Goal: Task Accomplishment & Management: Manage account settings

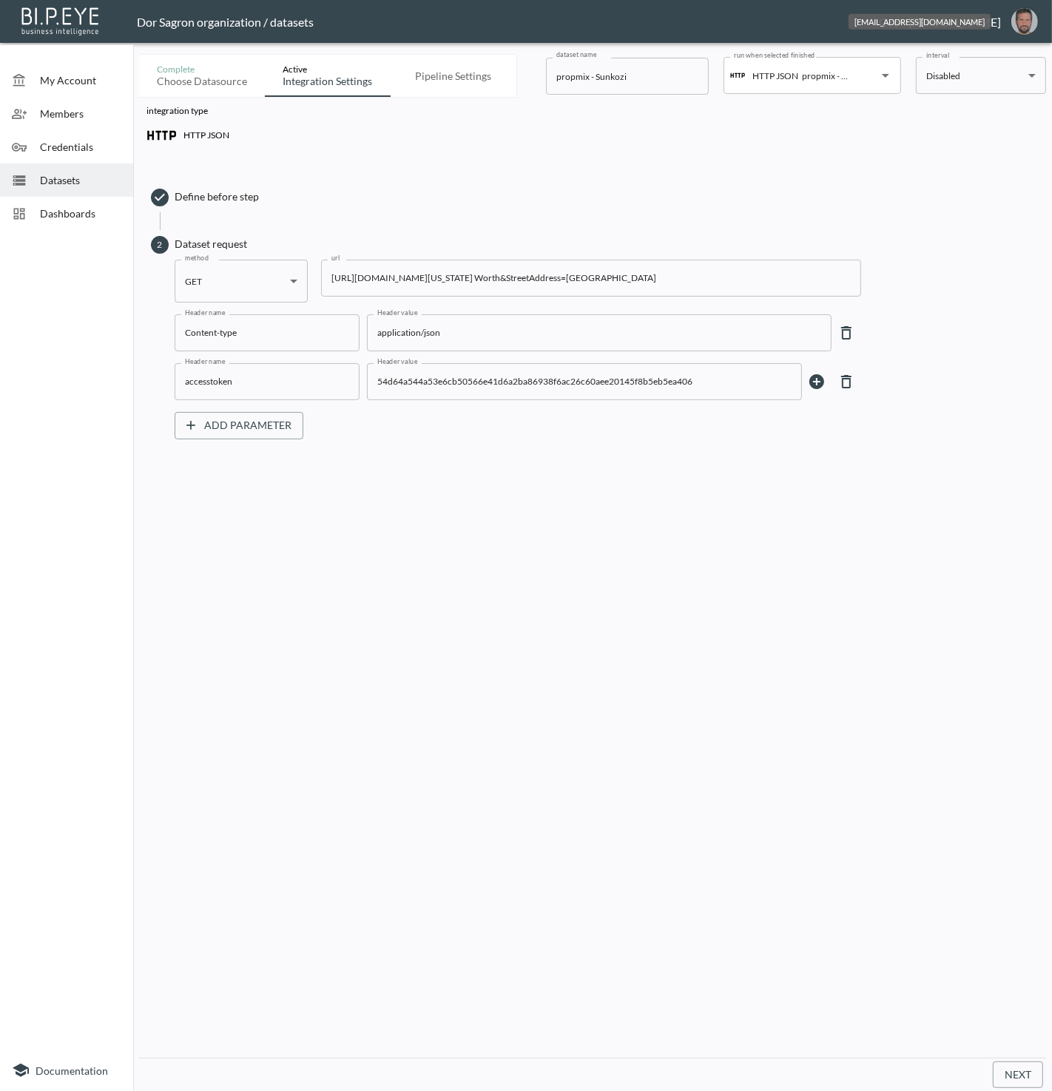
drag, startPoint x: 1026, startPoint y: 25, endPoint x: 1016, endPoint y: 35, distance: 14.1
click at [1026, 25] on img "oron@bipeye.com" at bounding box center [1024, 21] width 27 height 27
click at [999, 51] on li "Switch Organization" at bounding box center [986, 58] width 127 height 27
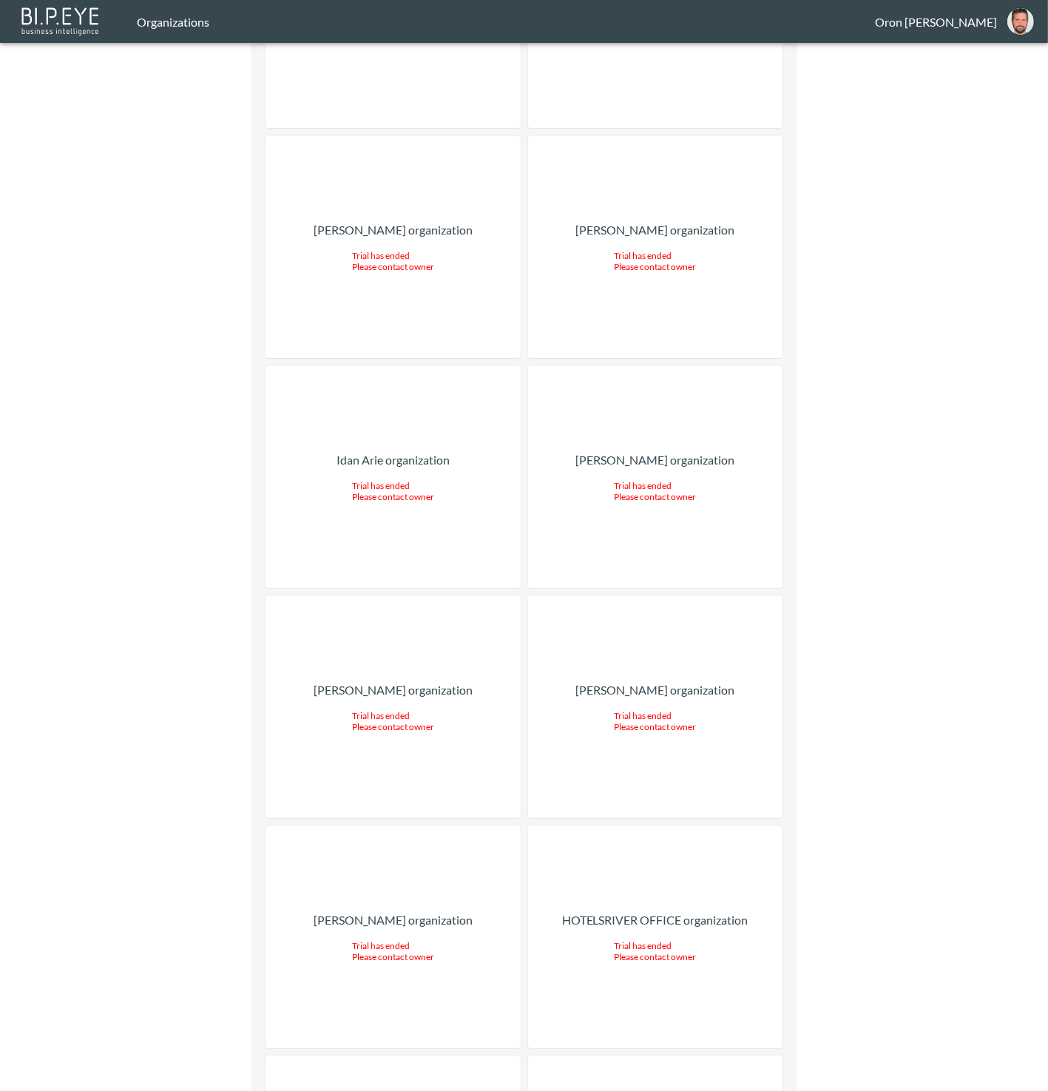
scroll to position [27324, 0]
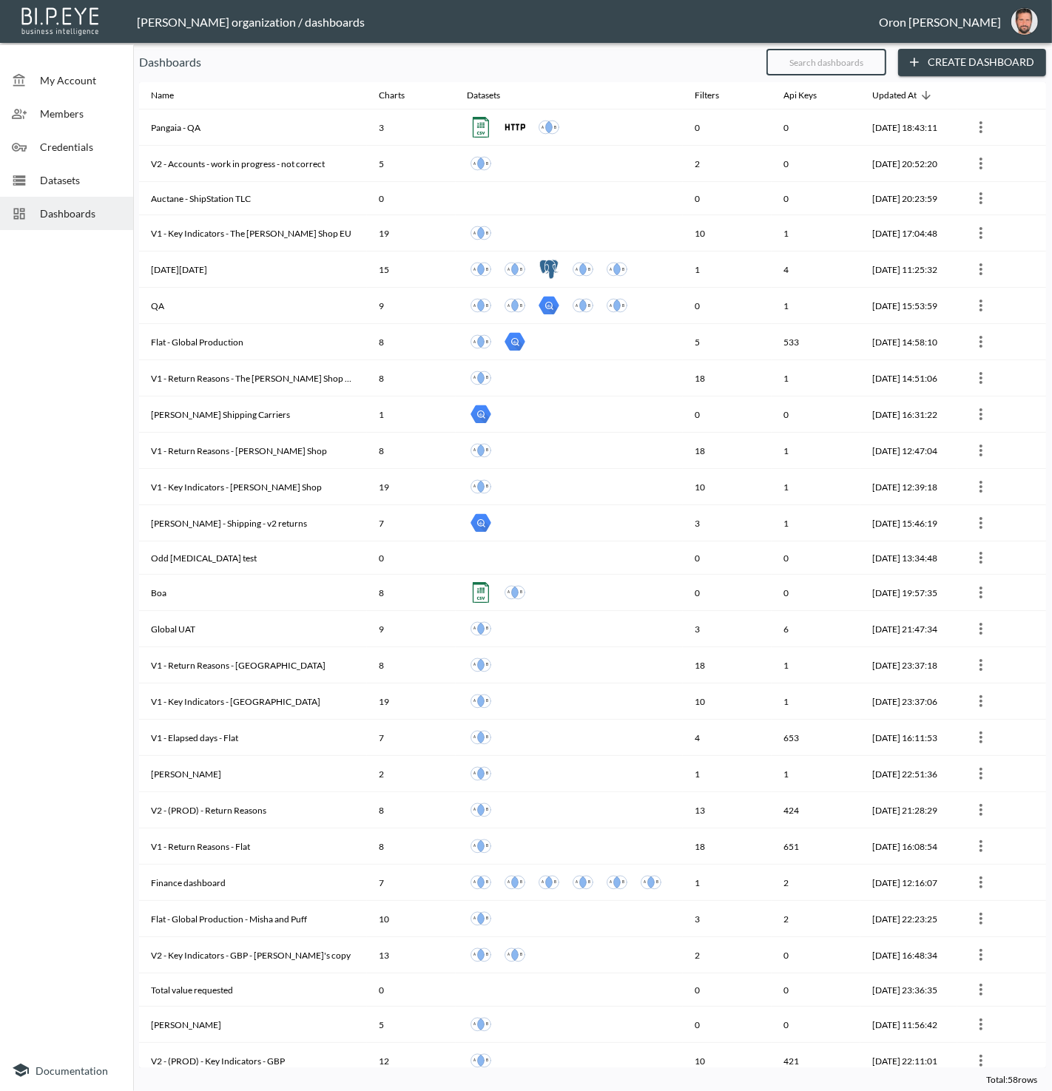
click at [782, 64] on input "text" at bounding box center [826, 62] width 120 height 37
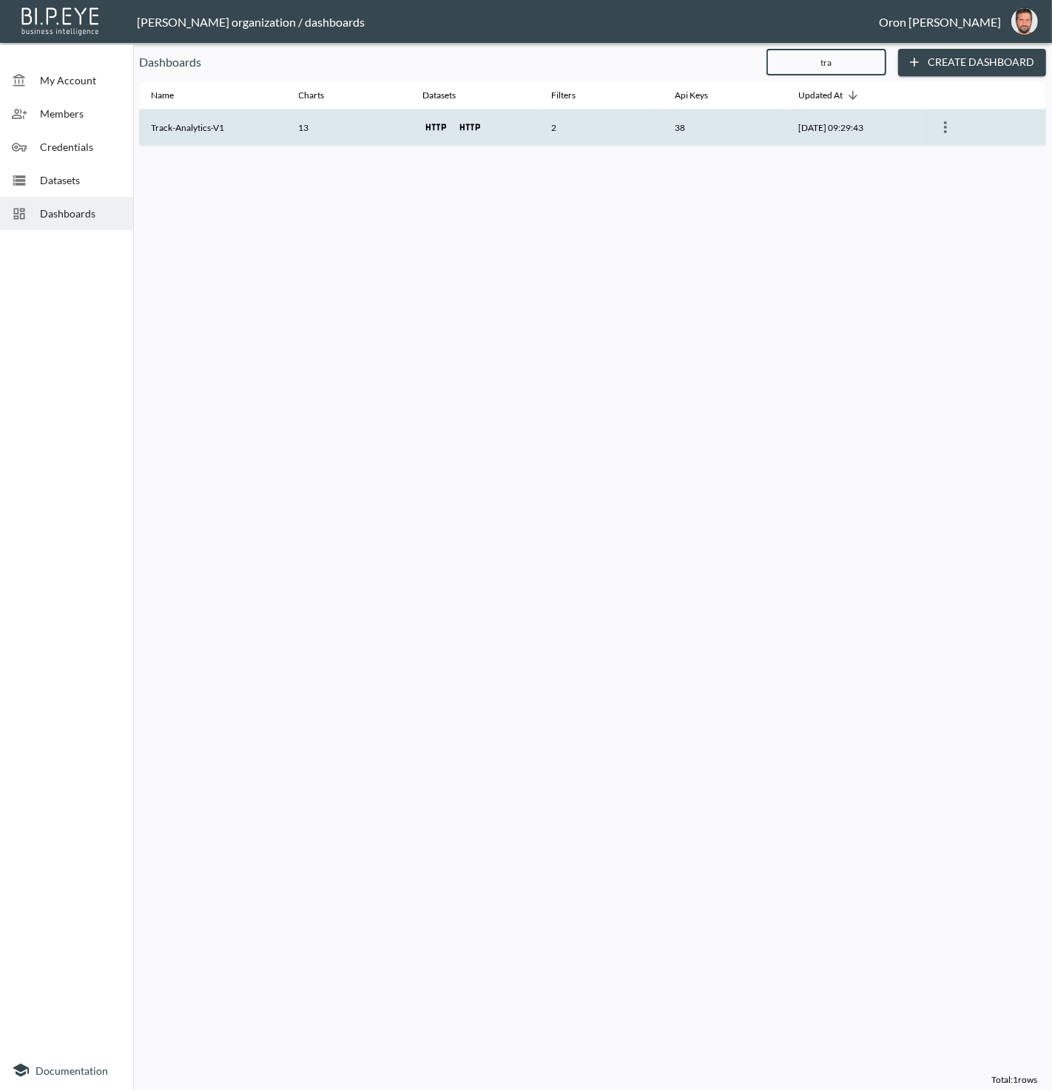
type input "tra"
click at [733, 140] on th "38" at bounding box center [725, 127] width 124 height 36
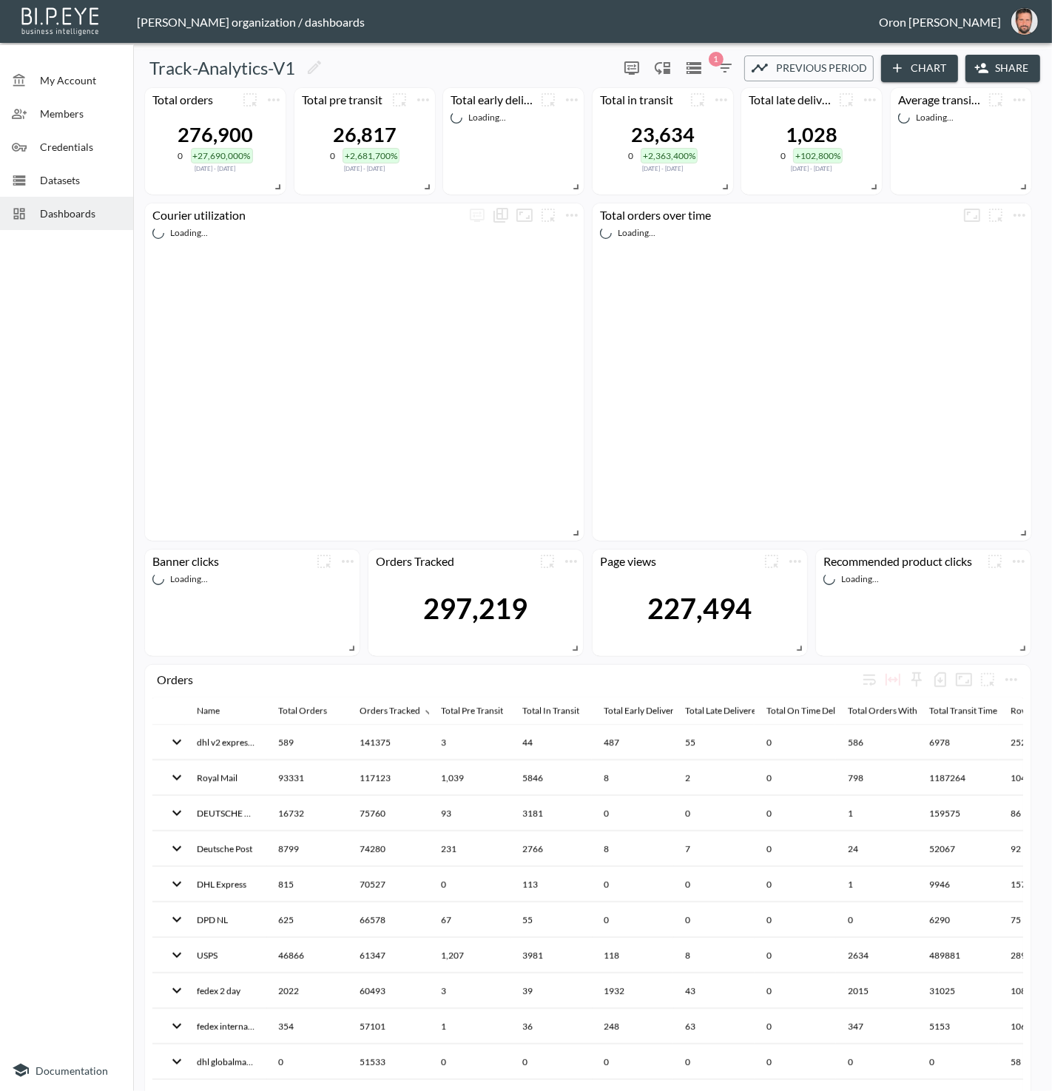
click at [1013, 78] on button "Share" at bounding box center [1002, 68] width 75 height 27
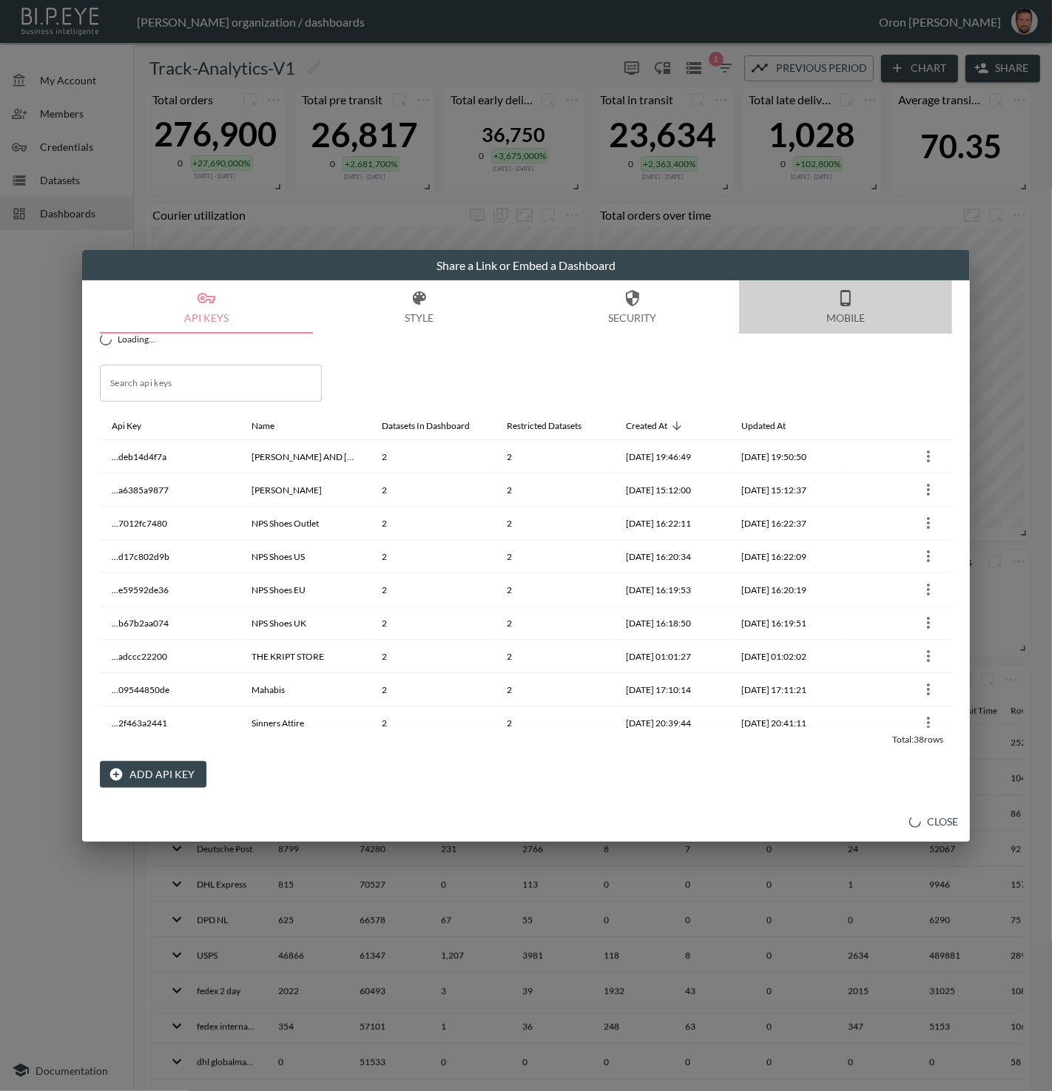
click at [860, 316] on button "Mobile" at bounding box center [845, 306] width 213 height 53
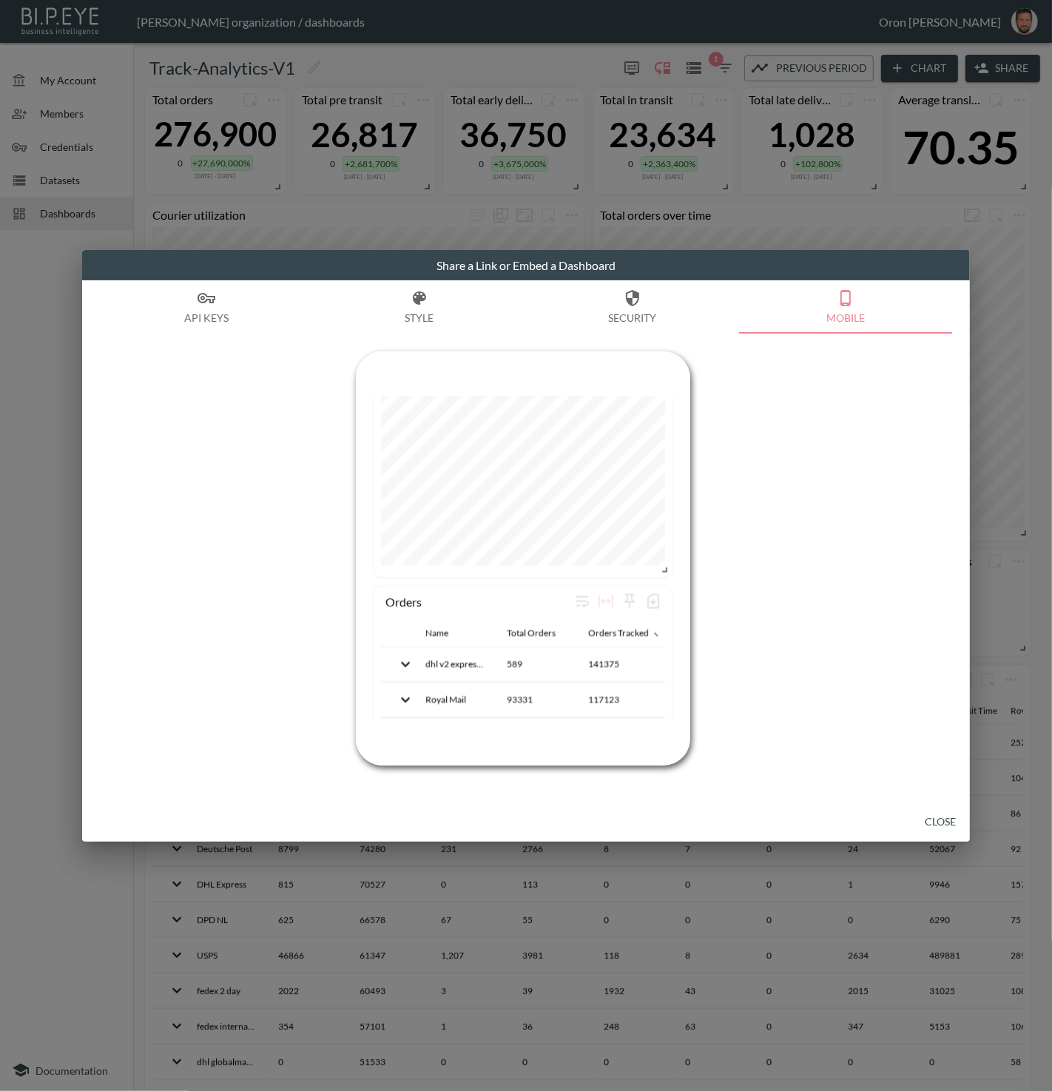
scroll to position [1665, 0]
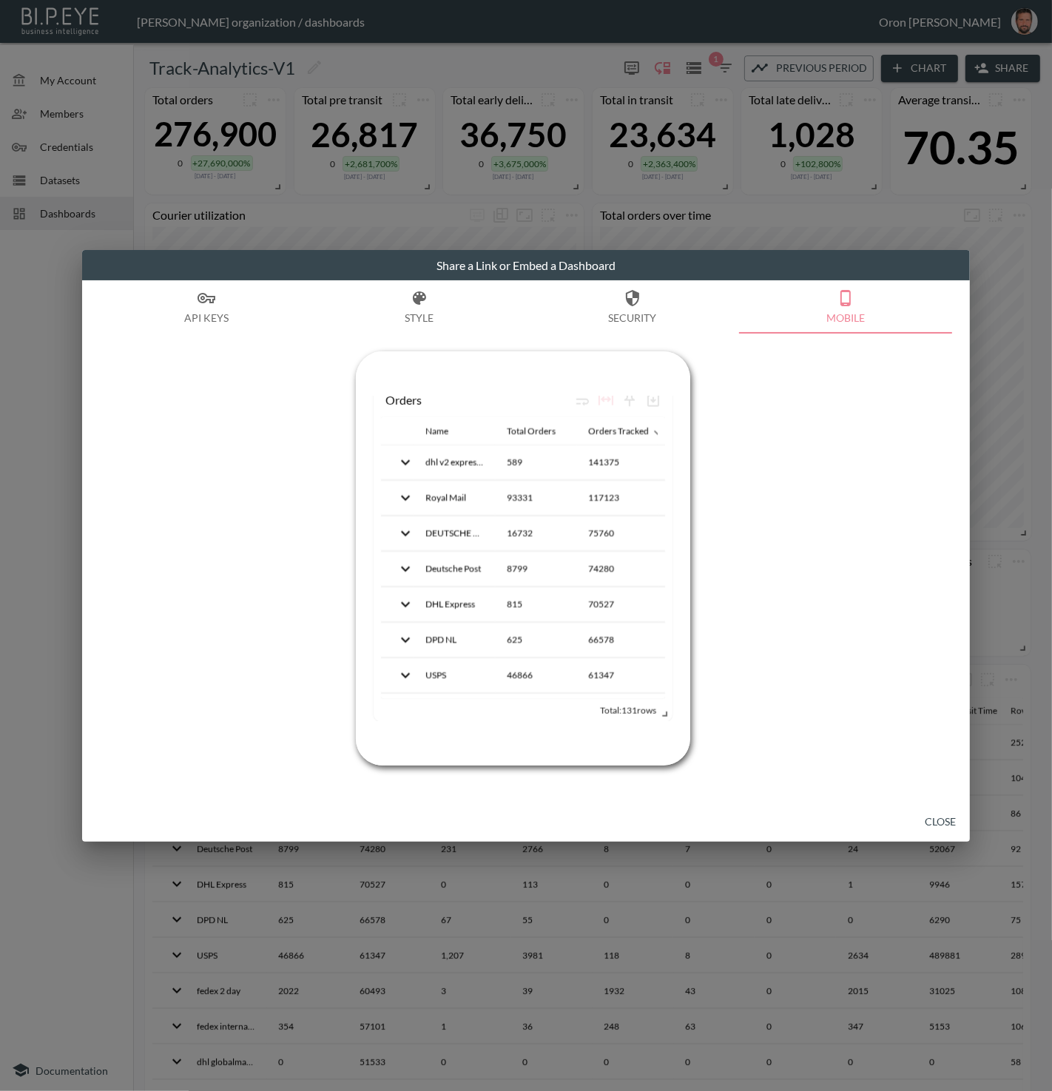
click at [197, 304] on button "API Keys" at bounding box center [206, 306] width 213 height 53
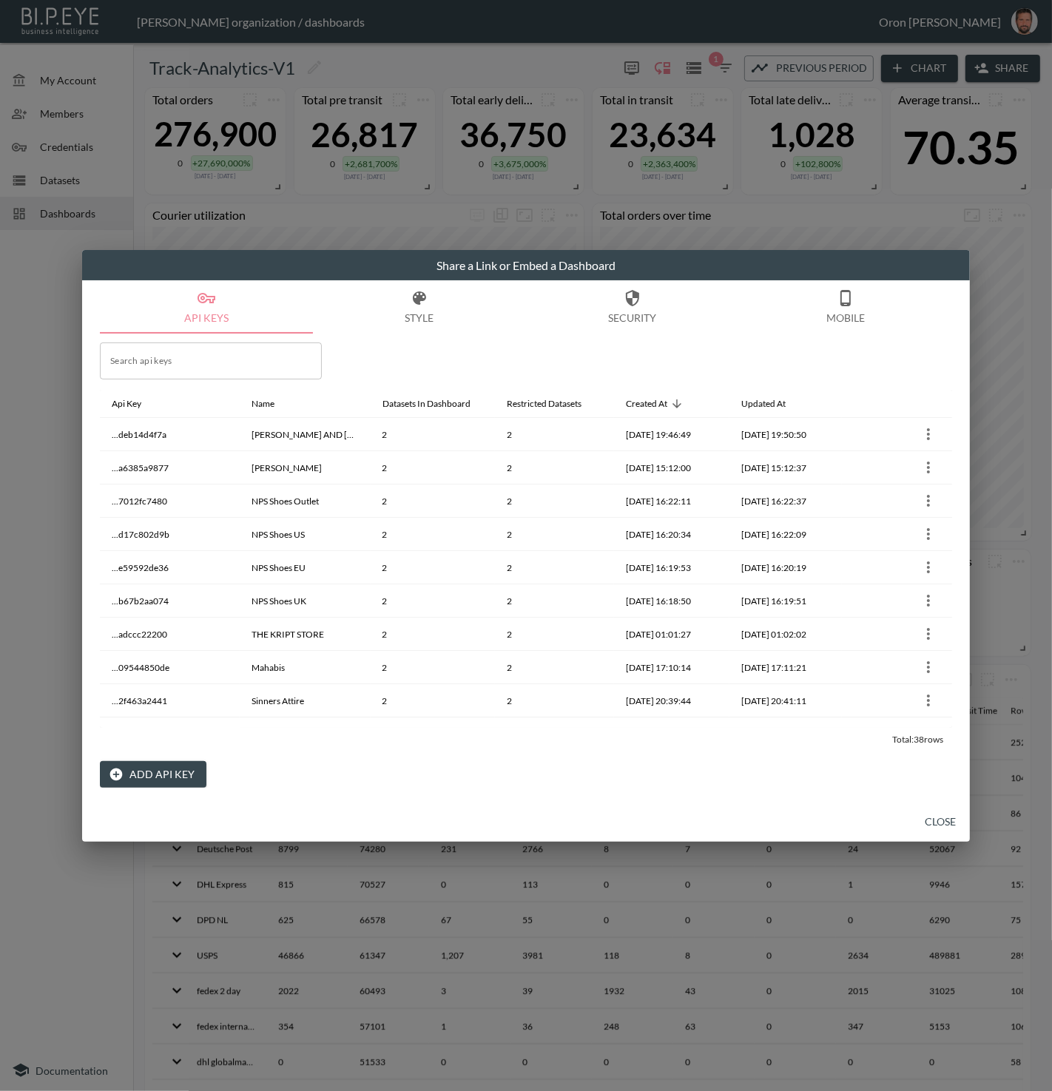
click at [182, 771] on button "Add API Key" at bounding box center [153, 774] width 107 height 27
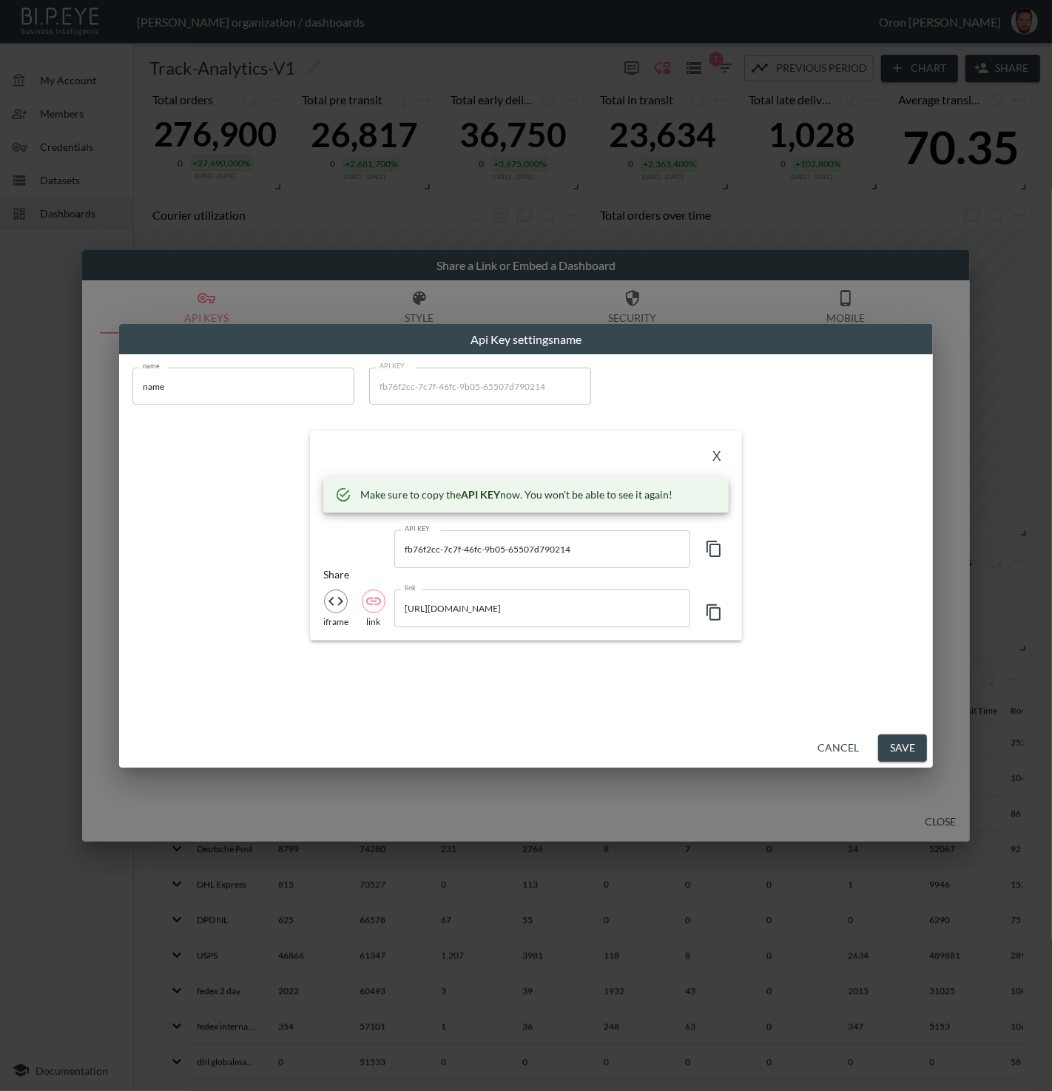
drag, startPoint x: 712, startPoint y: 611, endPoint x: 725, endPoint y: 552, distance: 60.7
click at [712, 611] on icon "button" at bounding box center [714, 613] width 18 height 18
click at [717, 455] on button "X" at bounding box center [717, 457] width 24 height 24
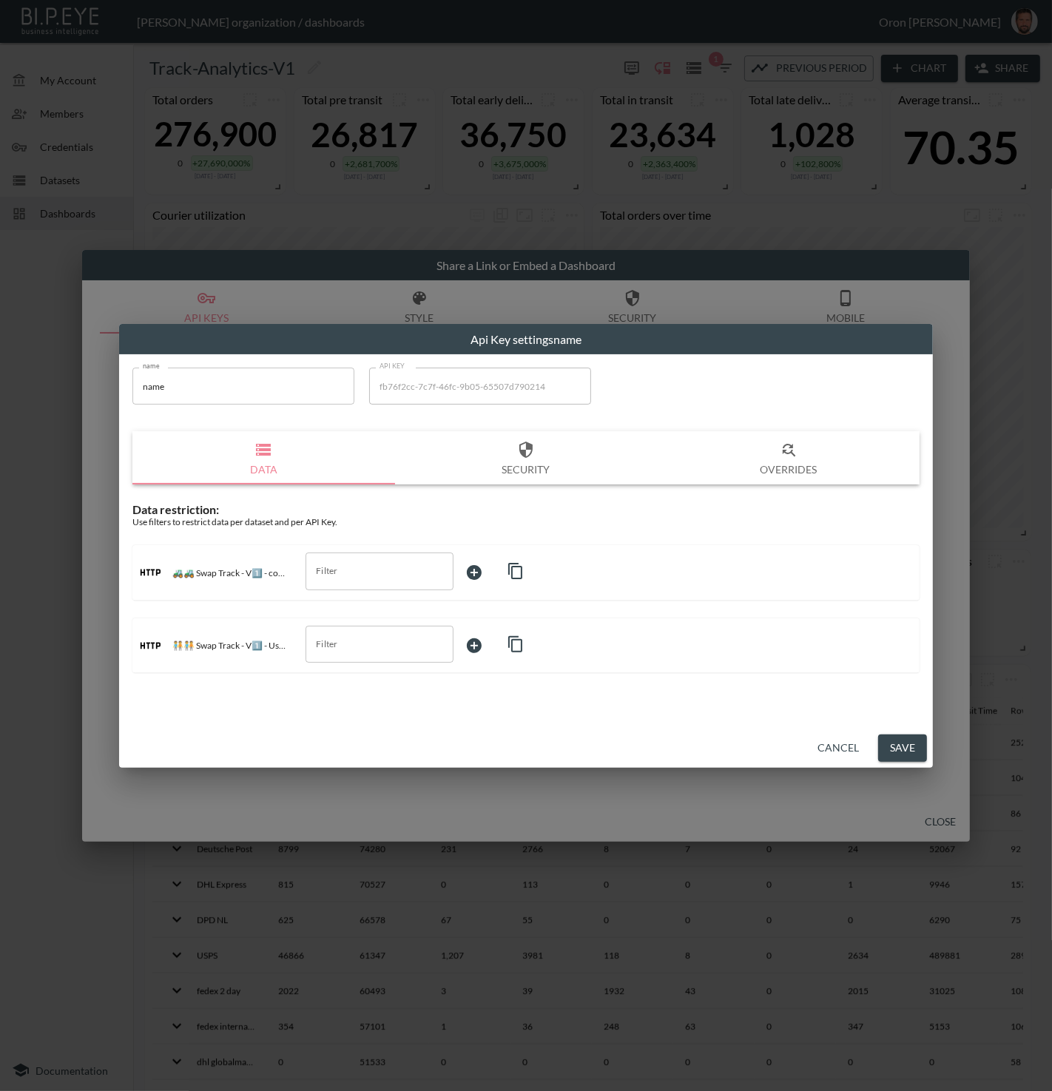
click at [215, 394] on input "name" at bounding box center [243, 386] width 222 height 37
type input "Bryan"
click at [559, 466] on button "Security" at bounding box center [526, 457] width 263 height 53
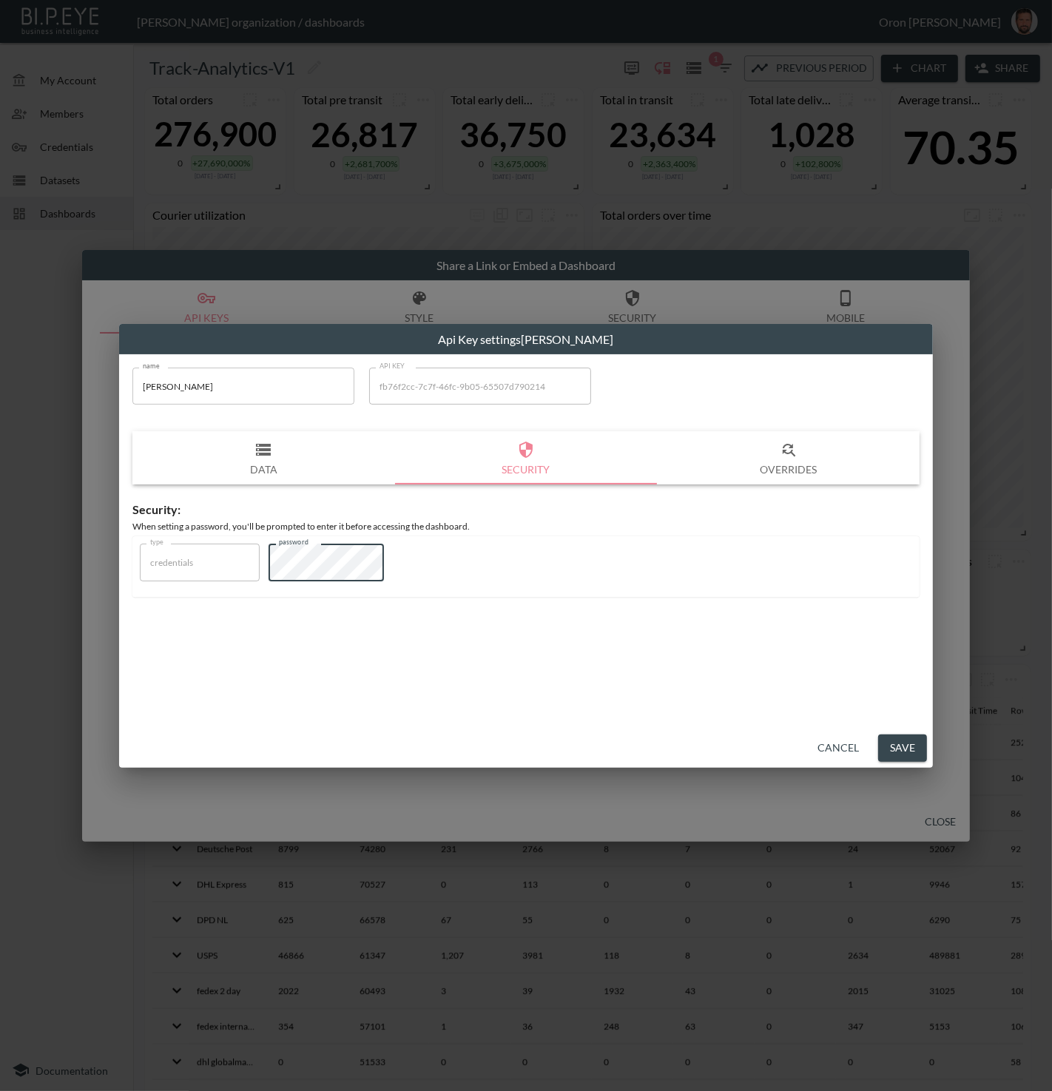
click at [902, 751] on button "Save" at bounding box center [902, 748] width 49 height 27
